Goal: Task Accomplishment & Management: Complete application form

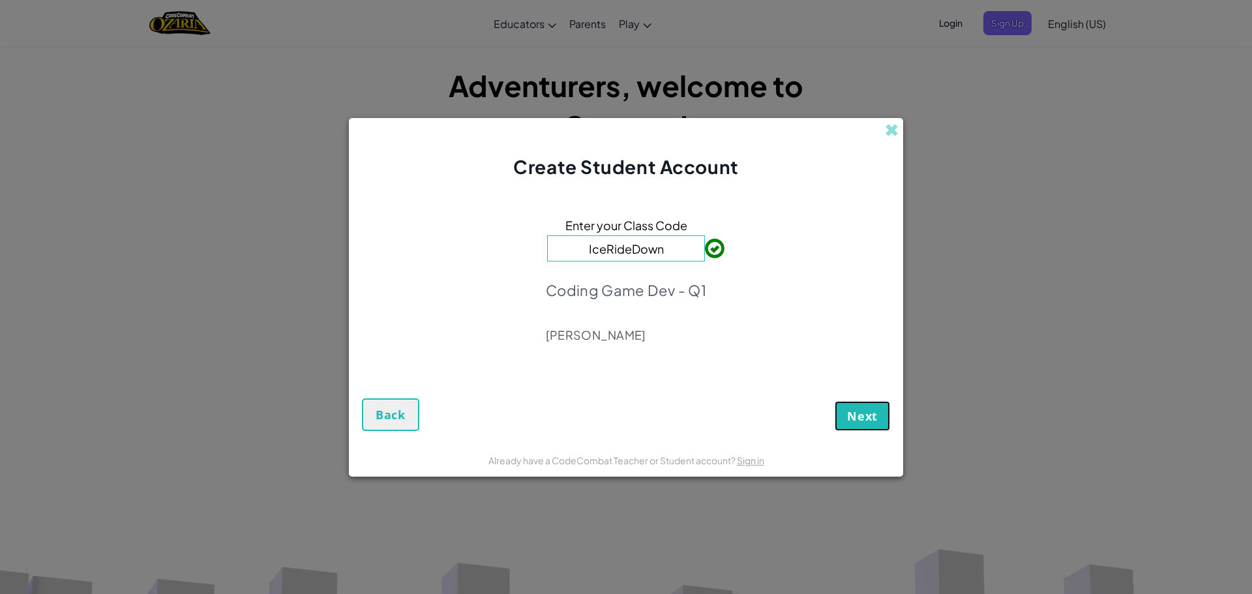
click at [849, 410] on span "Next" at bounding box center [862, 416] width 31 height 16
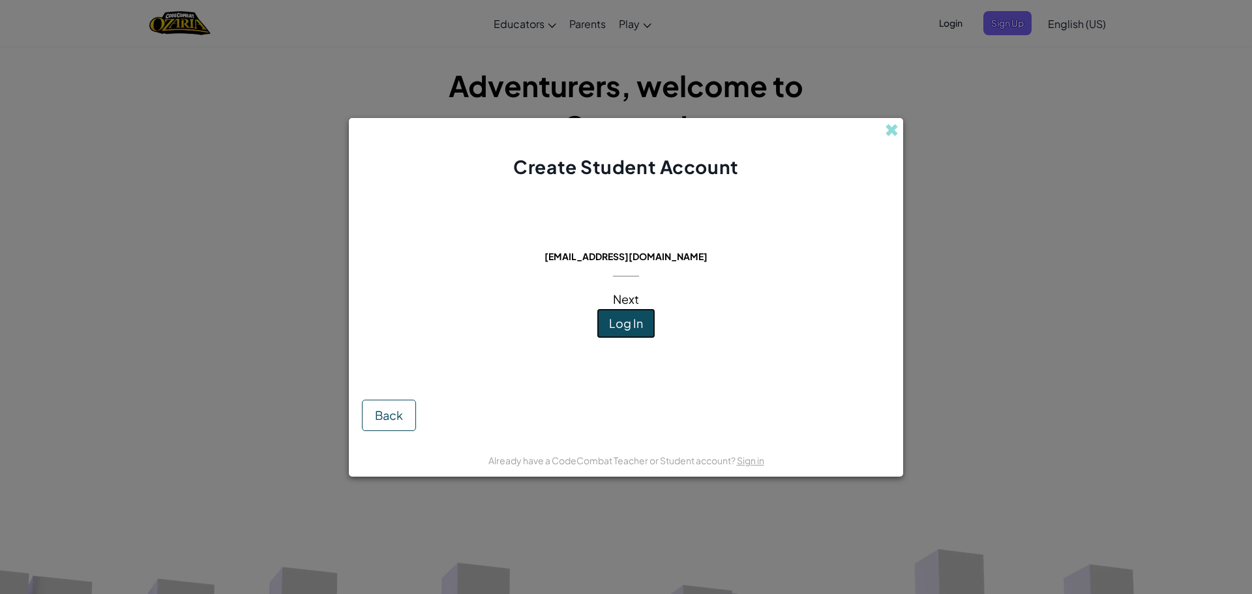
click at [616, 323] on span "Log In" at bounding box center [626, 323] width 34 height 15
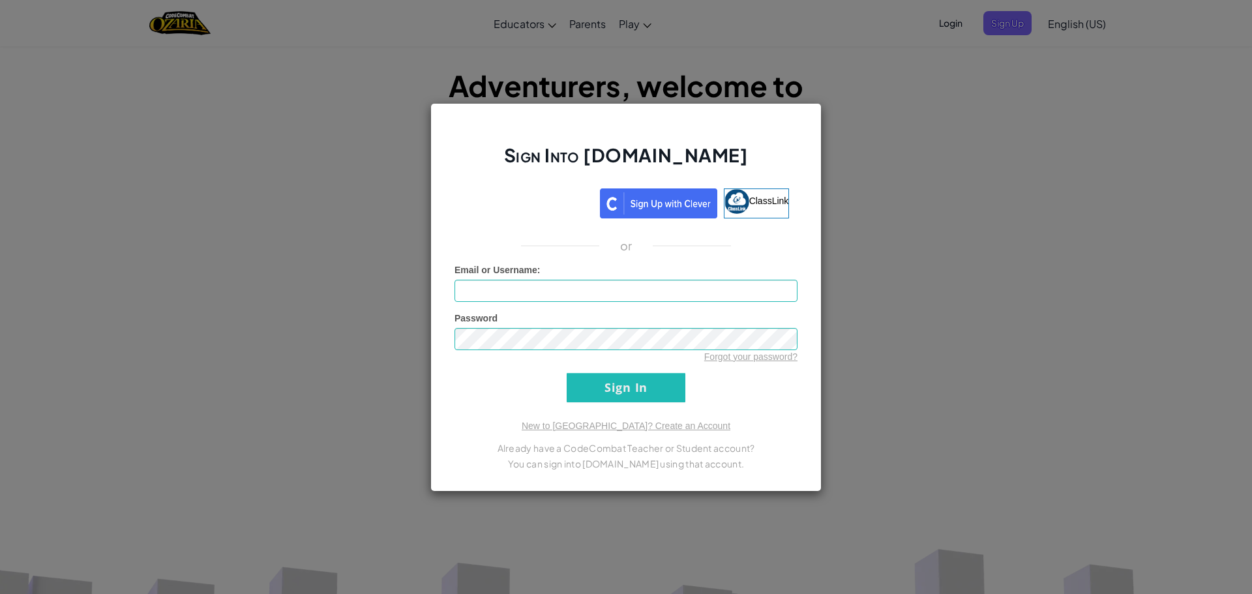
type input "dan67c00l"
click at [631, 383] on input "Sign In" at bounding box center [626, 387] width 119 height 29
